Goal: Task Accomplishment & Management: Complete application form

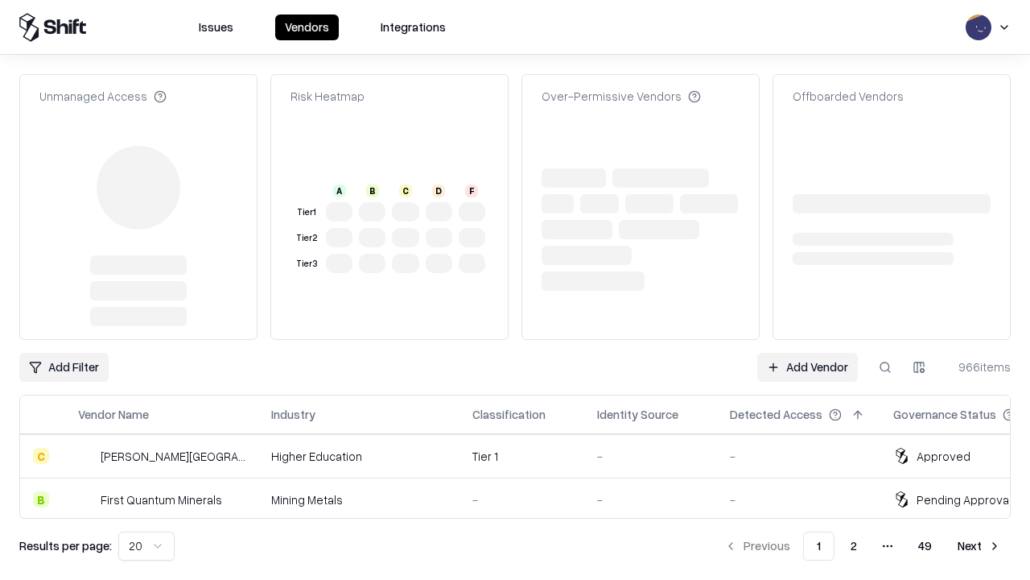
click at [807, 353] on link "Add Vendor" at bounding box center [807, 367] width 101 height 29
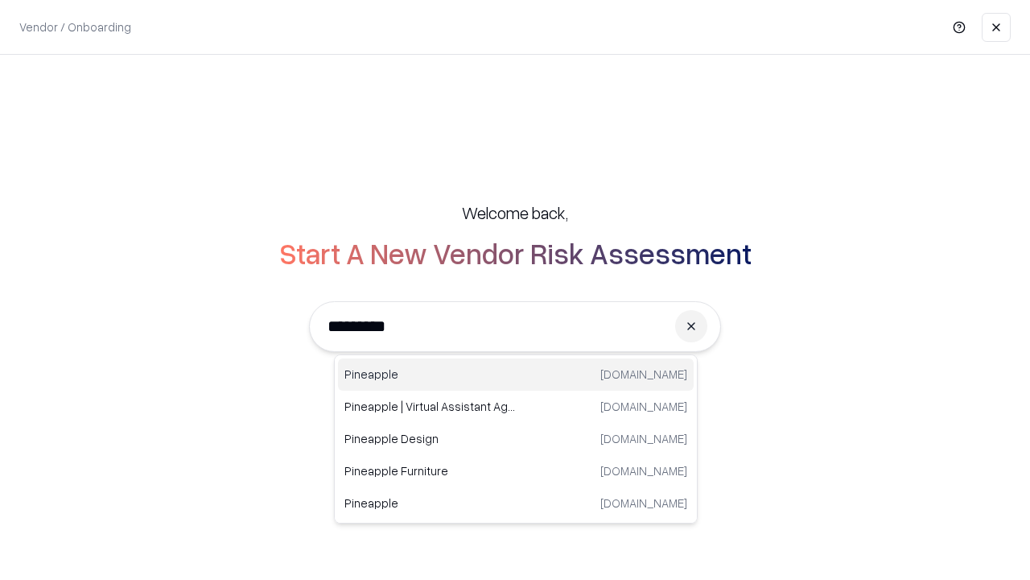
click at [516, 374] on div "Pineapple [DOMAIN_NAME]" at bounding box center [516, 374] width 356 height 32
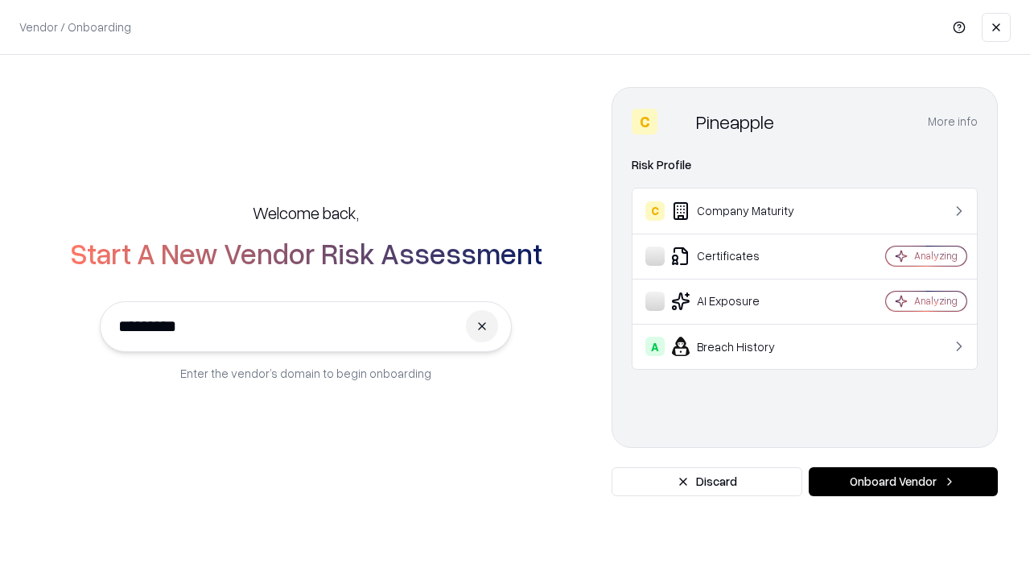
type input "*********"
click at [903, 481] on button "Onboard Vendor" at bounding box center [903, 481] width 189 height 29
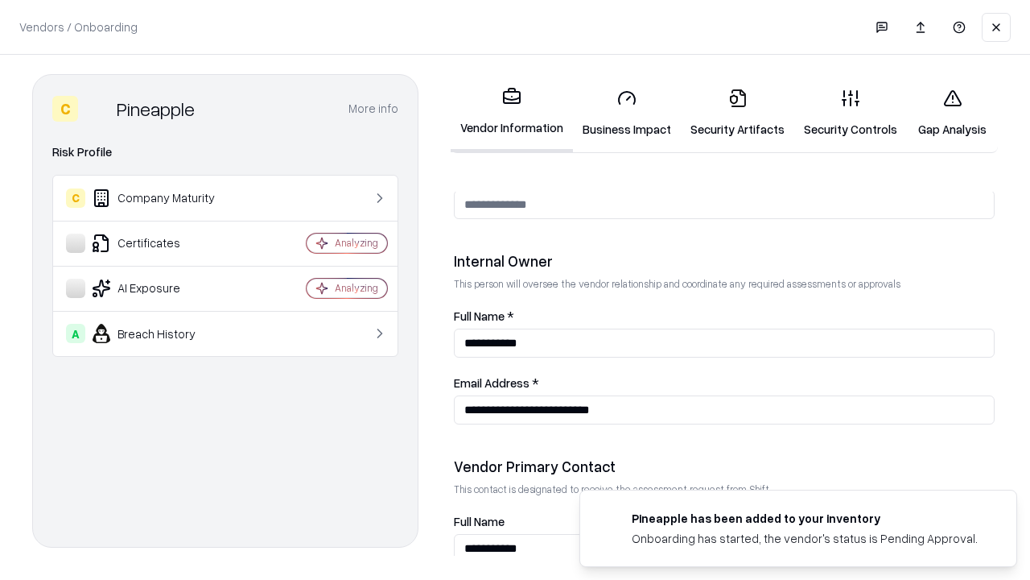
scroll to position [834, 0]
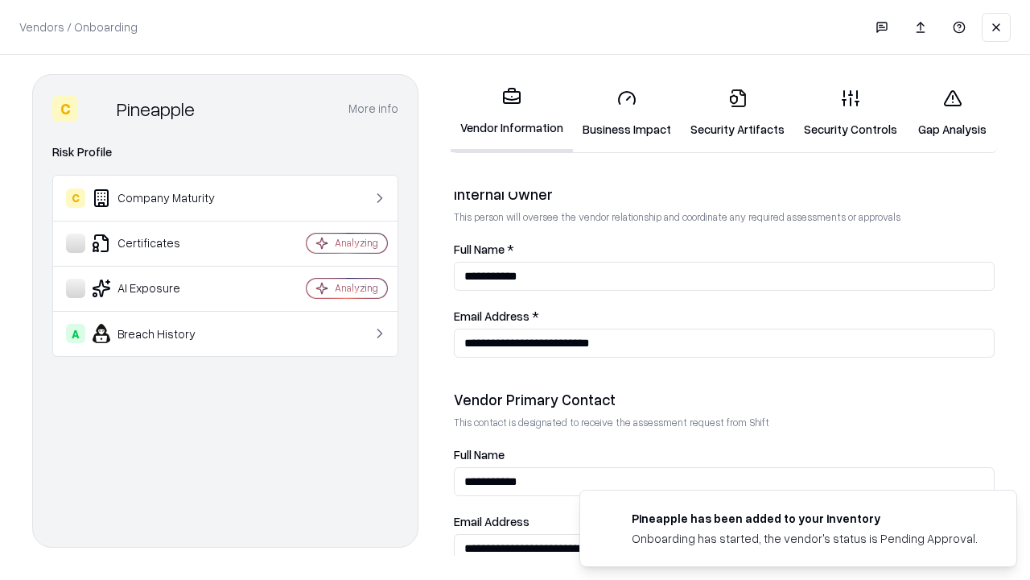
click at [737, 113] on link "Security Artifacts" at bounding box center [737, 113] width 113 height 75
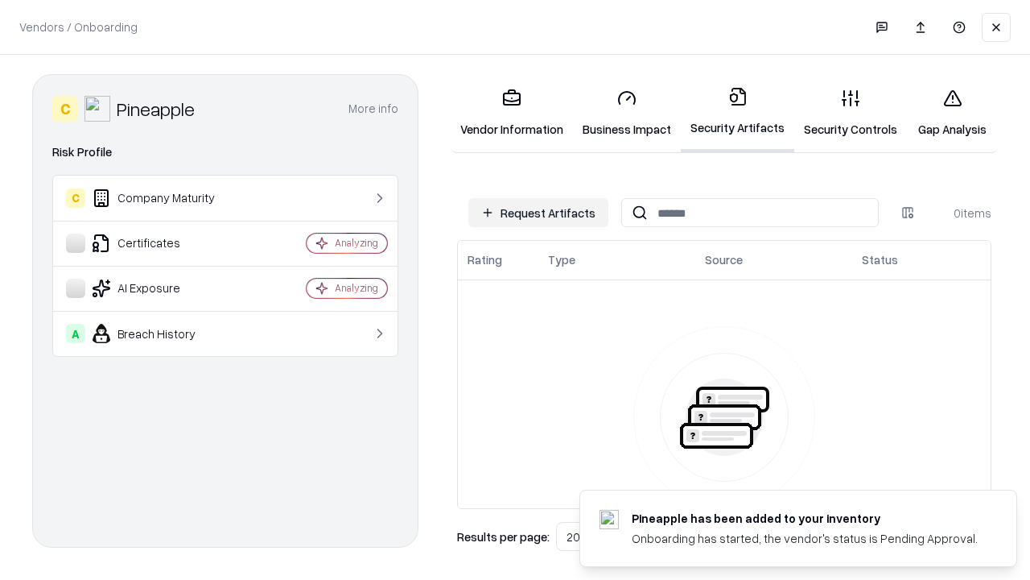
click at [538, 212] on button "Request Artifacts" at bounding box center [538, 212] width 140 height 29
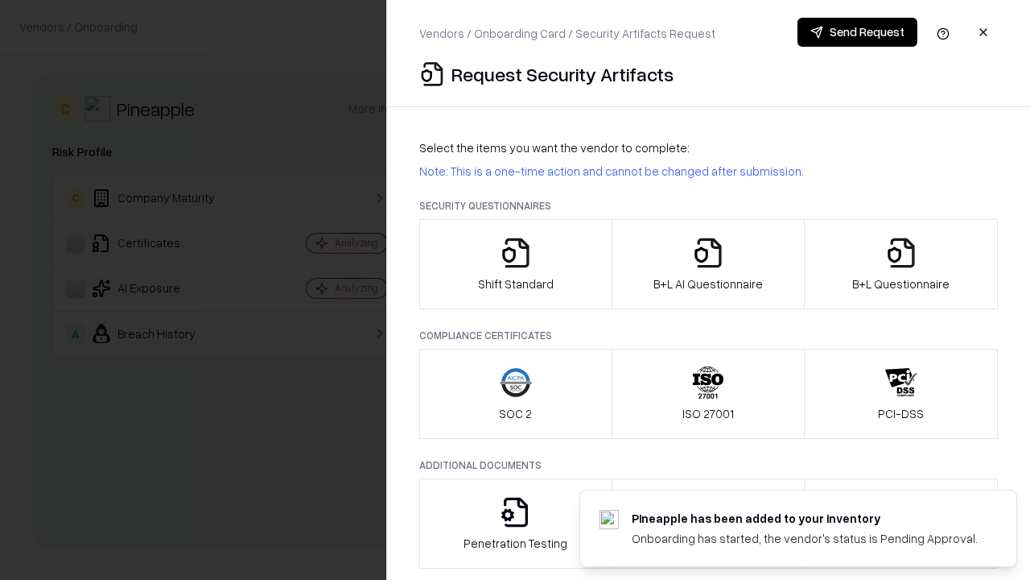
click at [901, 264] on icon "button" at bounding box center [901, 253] width 32 height 32
click at [708, 264] on icon "button" at bounding box center [708, 253] width 32 height 32
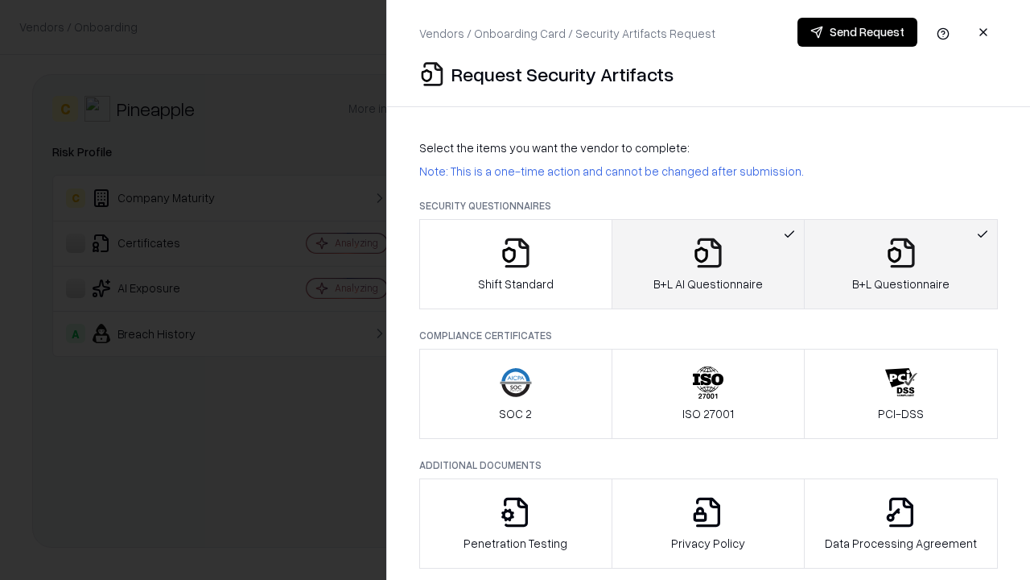
click at [857, 32] on button "Send Request" at bounding box center [858, 32] width 120 height 29
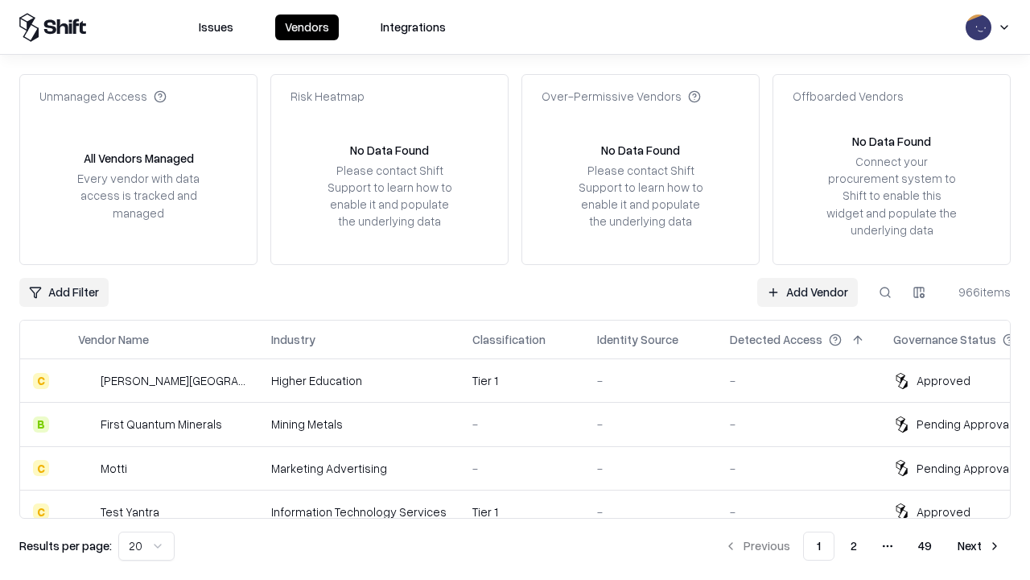
click at [885, 291] on button at bounding box center [885, 292] width 29 height 29
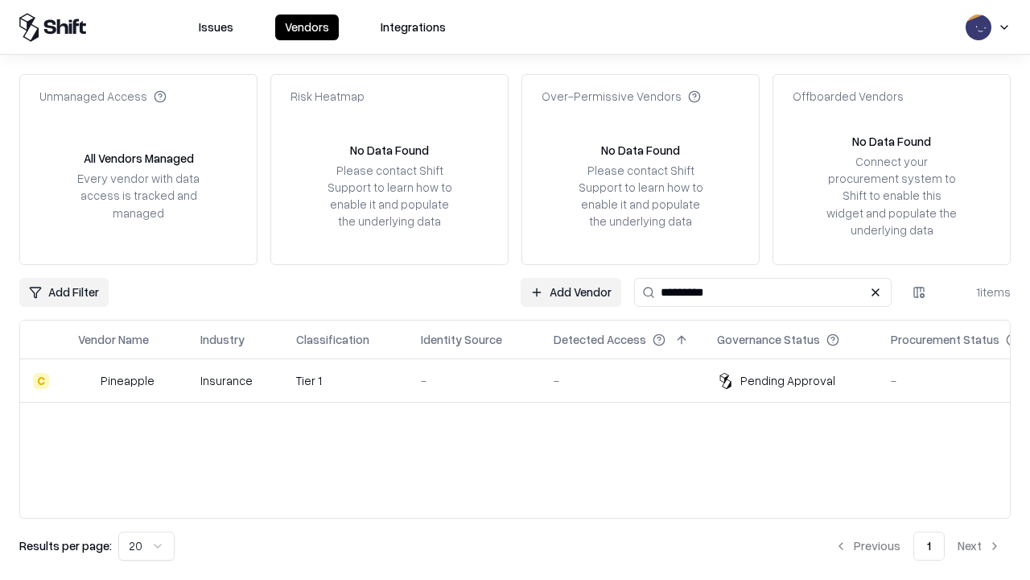
type input "*********"
click at [525, 380] on div "-" at bounding box center [474, 380] width 107 height 17
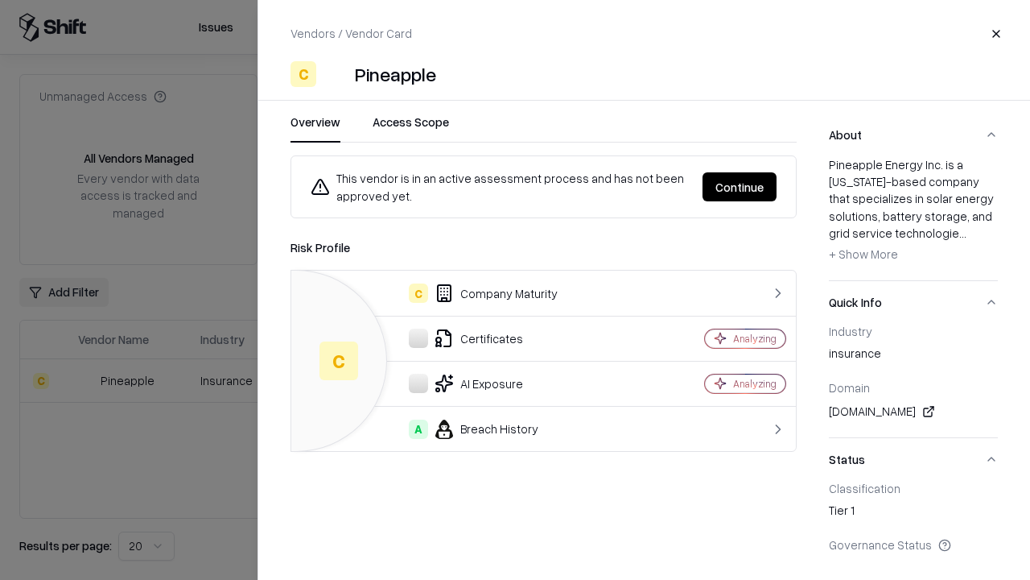
click at [740, 187] on button "Continue" at bounding box center [740, 186] width 74 height 29
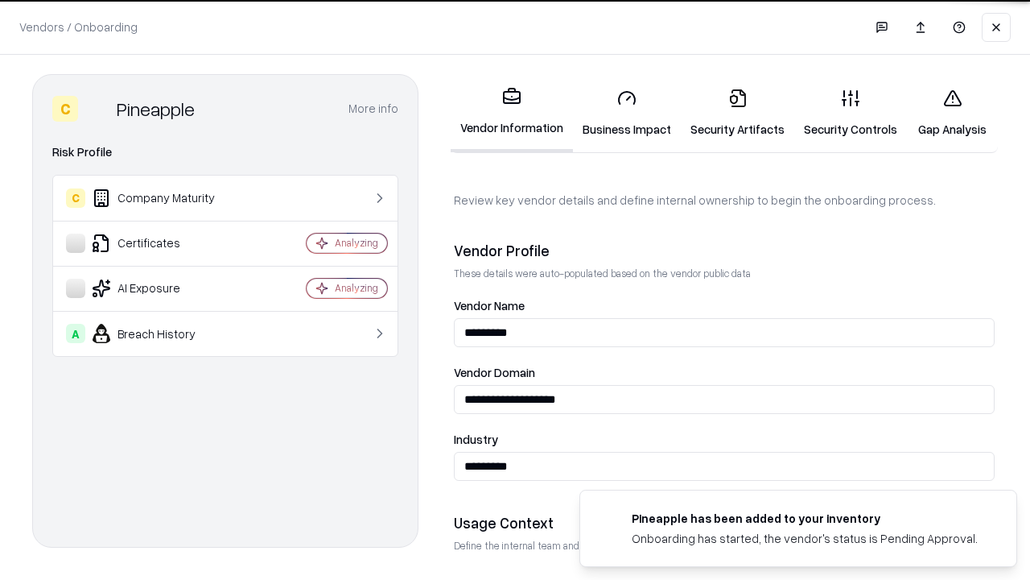
click at [737, 113] on link "Security Artifacts" at bounding box center [737, 113] width 113 height 75
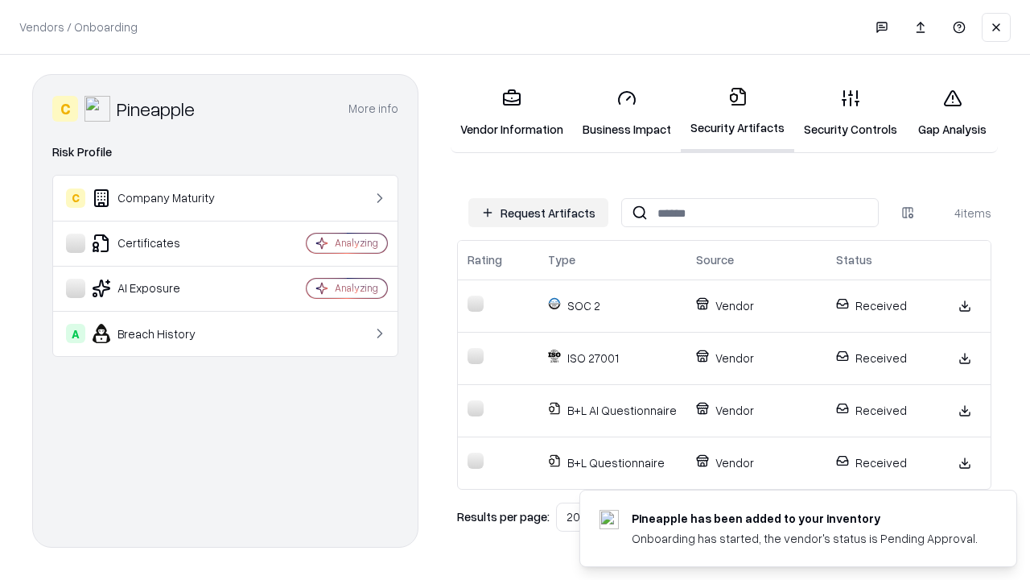
click at [952, 113] on link "Gap Analysis" at bounding box center [952, 113] width 91 height 75
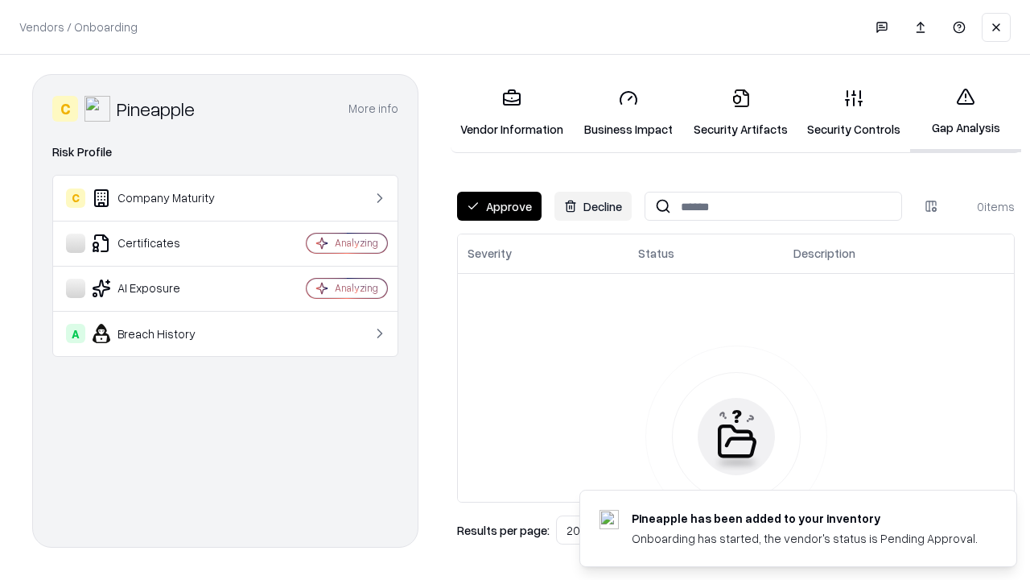
click at [499, 206] on button "Approve" at bounding box center [499, 206] width 85 height 29
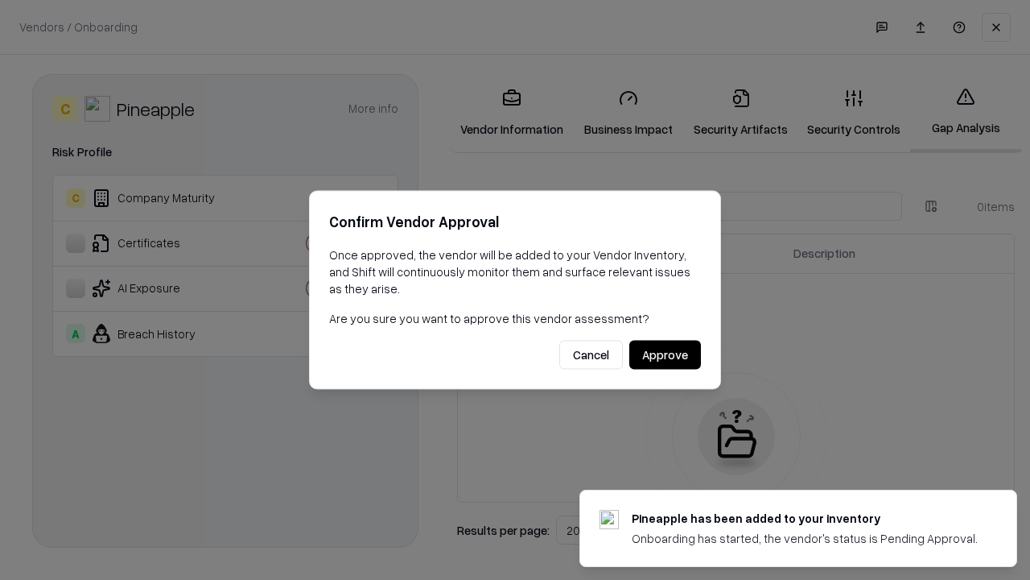
click at [665, 354] on button "Approve" at bounding box center [665, 354] width 72 height 29
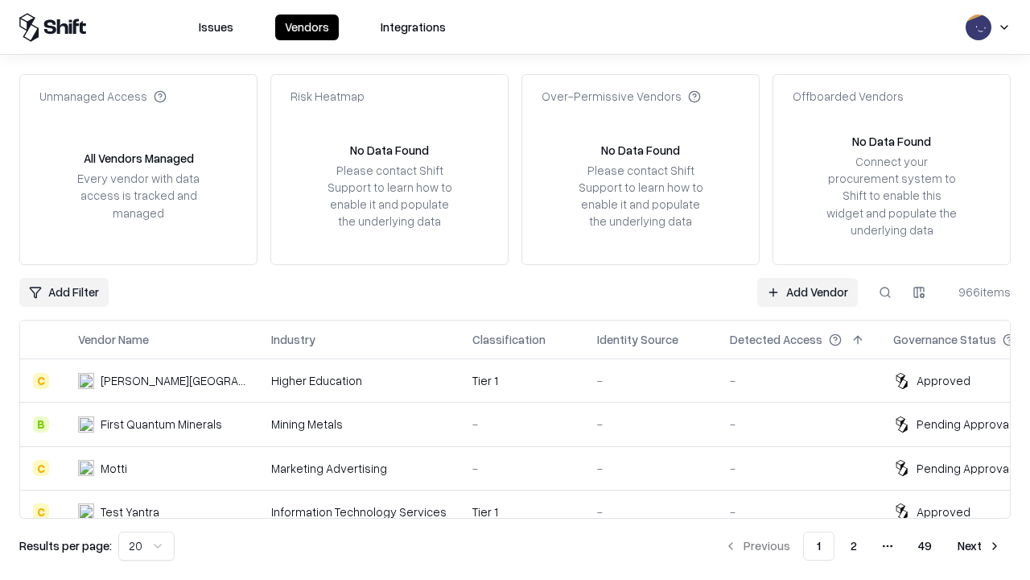
type input "*********"
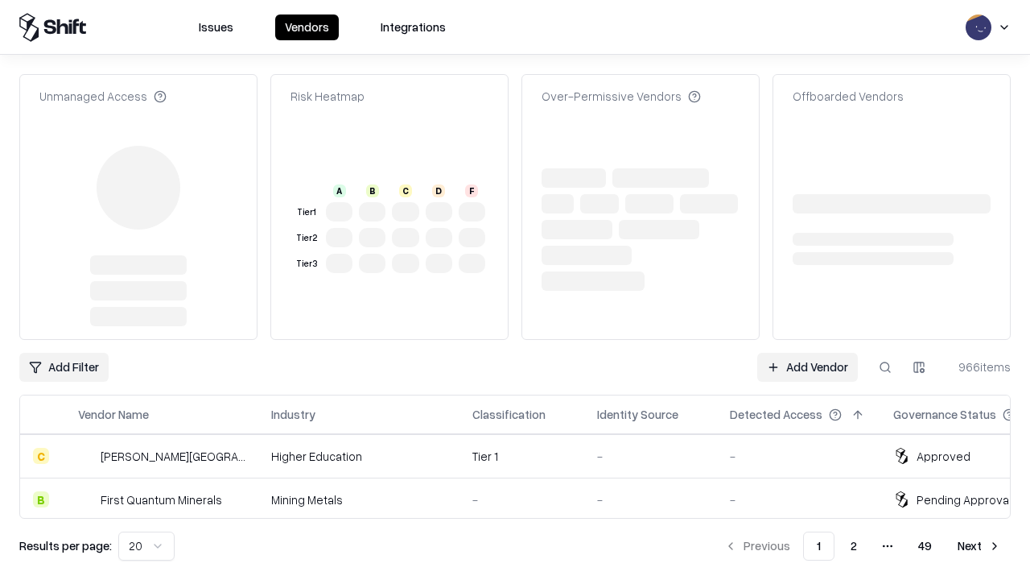
click at [807, 353] on link "Add Vendor" at bounding box center [807, 367] width 101 height 29
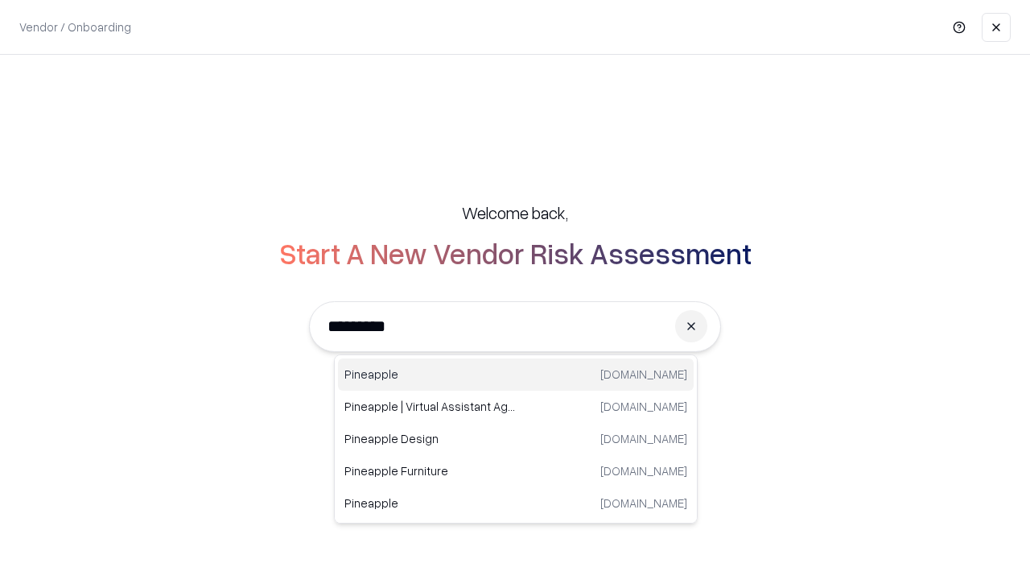
click at [516, 374] on div "Pineapple [DOMAIN_NAME]" at bounding box center [516, 374] width 356 height 32
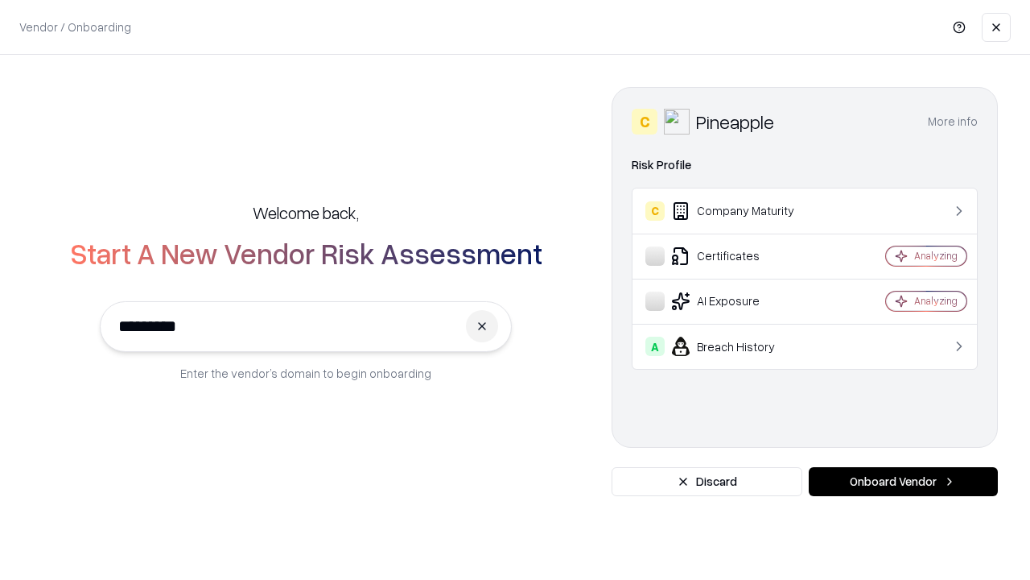
type input "*********"
click at [903, 481] on button "Onboard Vendor" at bounding box center [903, 481] width 189 height 29
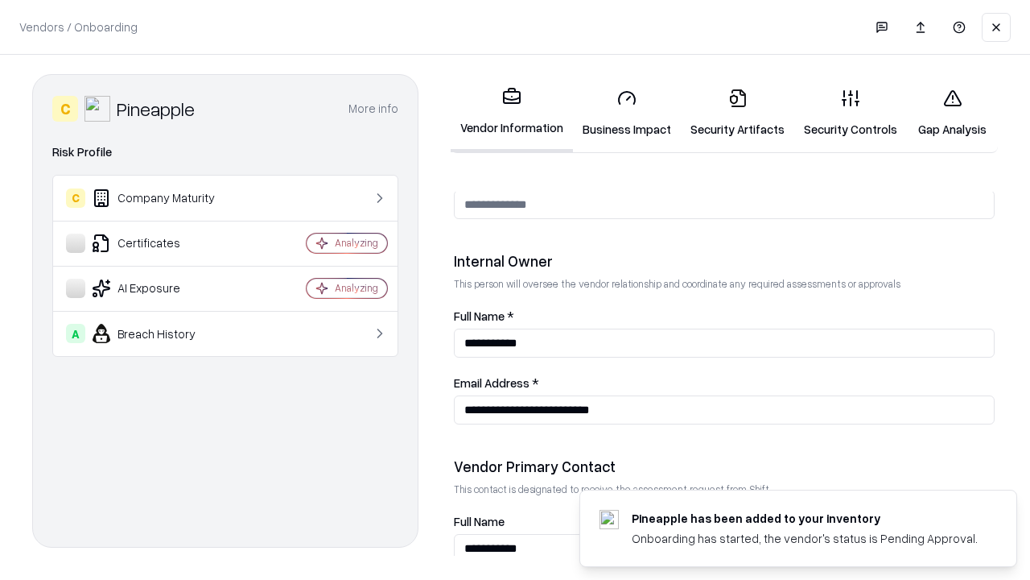
scroll to position [834, 0]
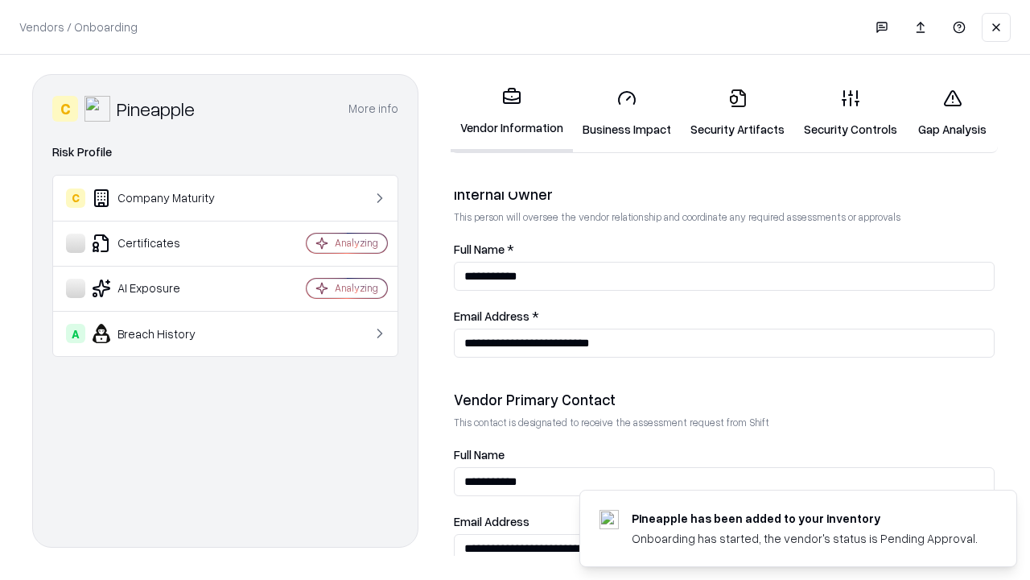
click at [952, 113] on link "Gap Analysis" at bounding box center [952, 113] width 91 height 75
